Goal: Task Accomplishment & Management: Use online tool/utility

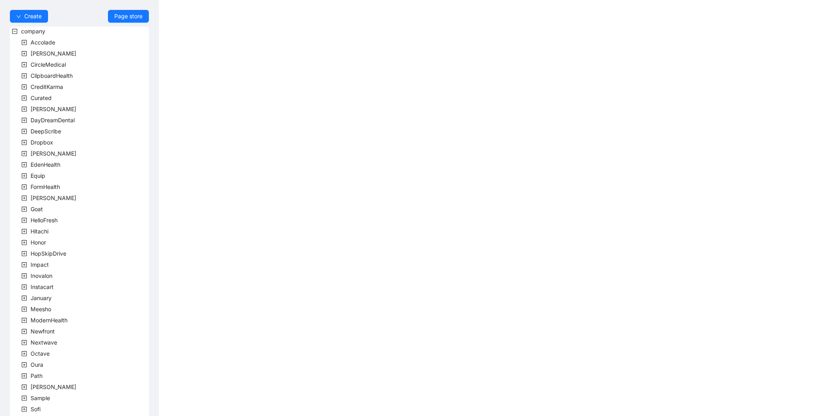
scroll to position [98, 0]
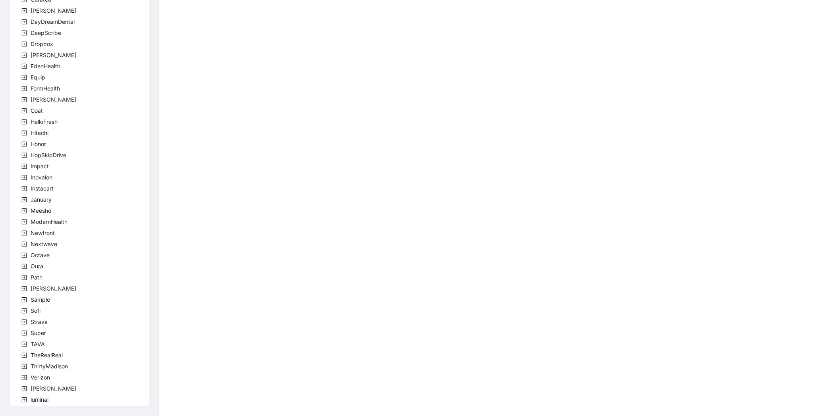
click at [25, 344] on icon "plus-square" at bounding box center [24, 344] width 2 height 2
click at [38, 354] on span at bounding box center [34, 355] width 10 height 10
click at [50, 365] on span "TavaTeam" at bounding box center [63, 366] width 27 height 7
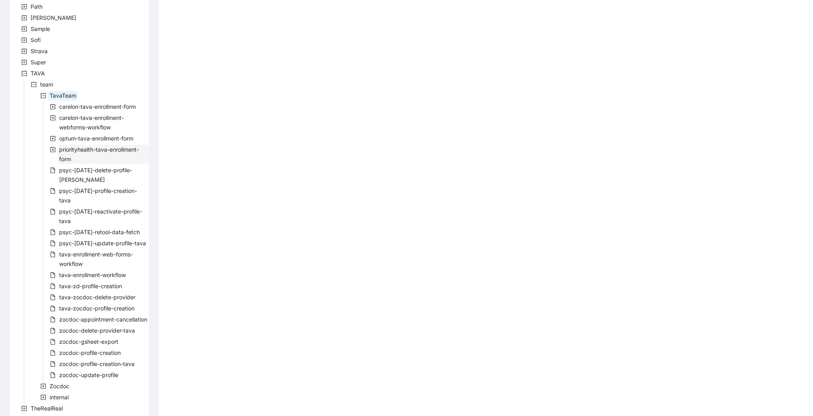
scroll to position [370, 0]
click at [91, 315] on span "zocdoc-appointment-cancellation" at bounding box center [103, 318] width 88 height 7
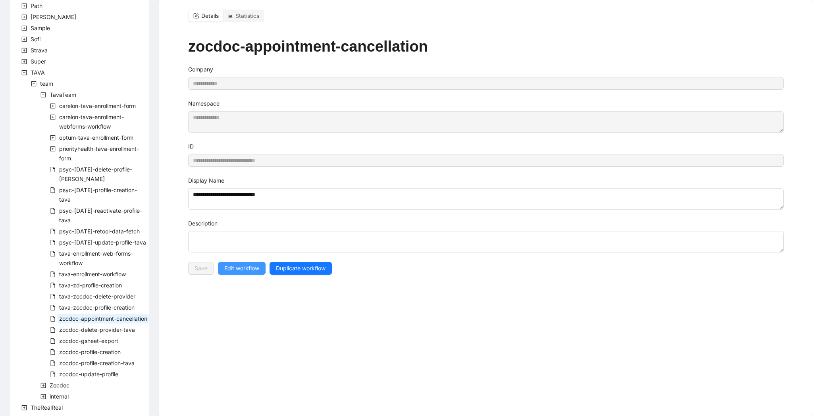
click at [250, 264] on span "Edit workflow" at bounding box center [241, 268] width 35 height 9
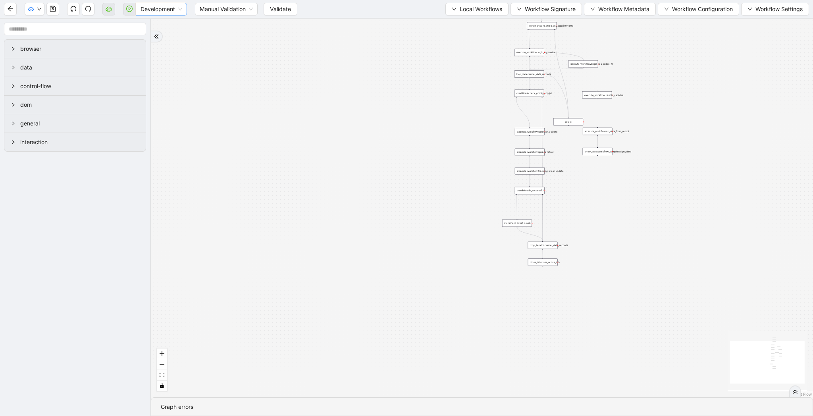
click at [153, 11] on span "Development" at bounding box center [162, 9] width 42 height 12
click at [154, 35] on div "Production" at bounding box center [161, 37] width 38 height 9
click at [285, 12] on button "Validate" at bounding box center [274, 9] width 34 height 13
click at [130, 12] on icon "play-circle" at bounding box center [129, 9] width 6 height 6
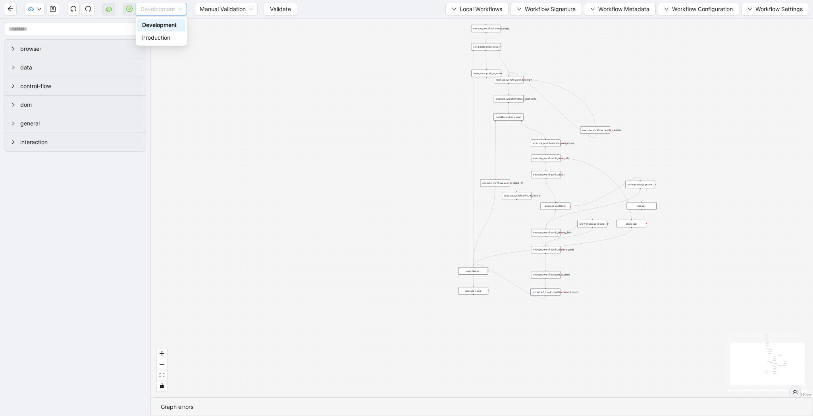
click at [157, 11] on span "Development" at bounding box center [162, 9] width 42 height 12
click at [154, 37] on div "Production" at bounding box center [161, 37] width 38 height 9
click at [277, 11] on span "Validate" at bounding box center [274, 9] width 21 height 9
click at [133, 12] on button "button" at bounding box center [129, 9] width 13 height 13
